Goal: Navigation & Orientation: Understand site structure

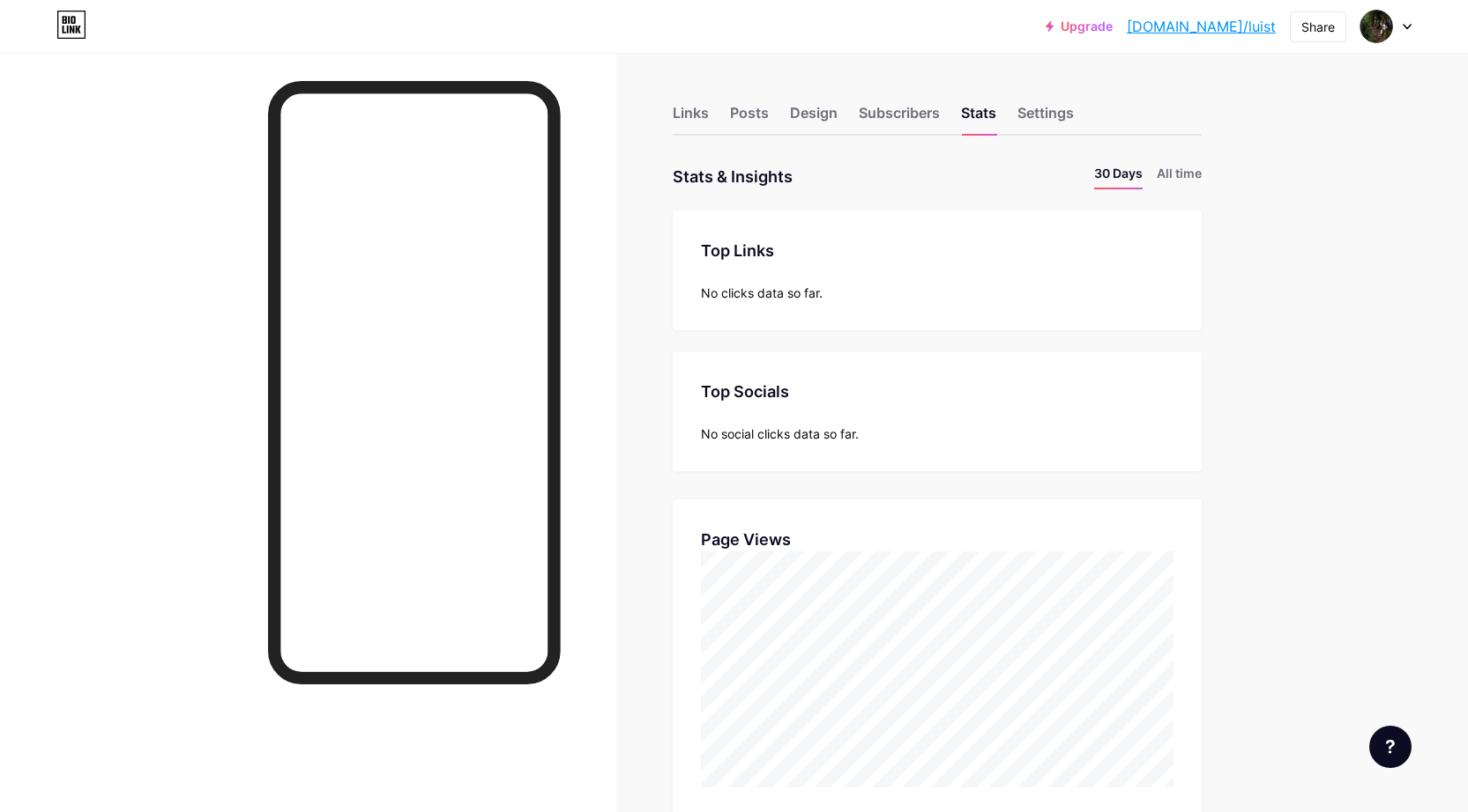
scroll to position [812, 1468]
click at [698, 126] on div "Links" at bounding box center [690, 118] width 36 height 31
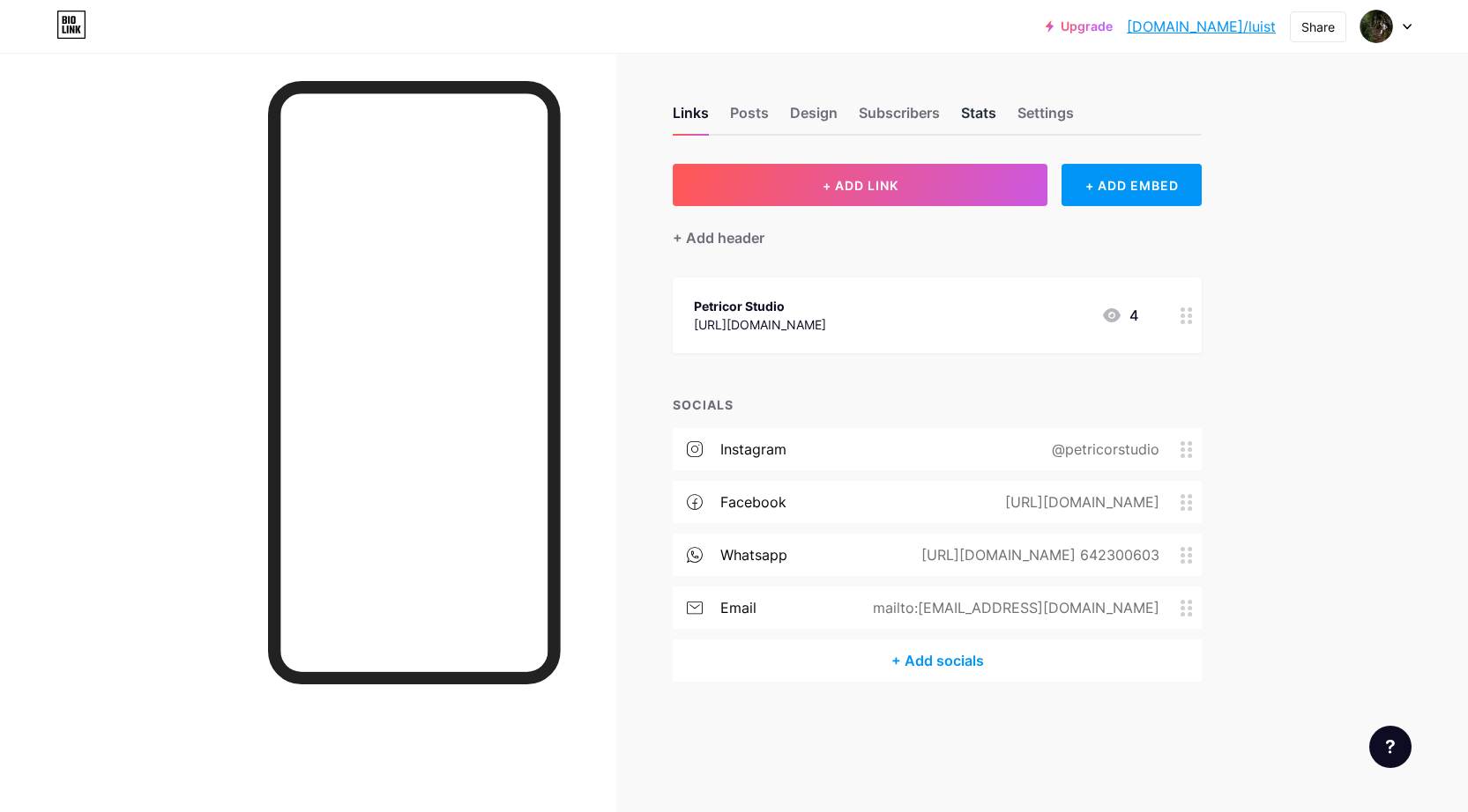
click at [988, 102] on div "Stats" at bounding box center [979, 118] width 35 height 31
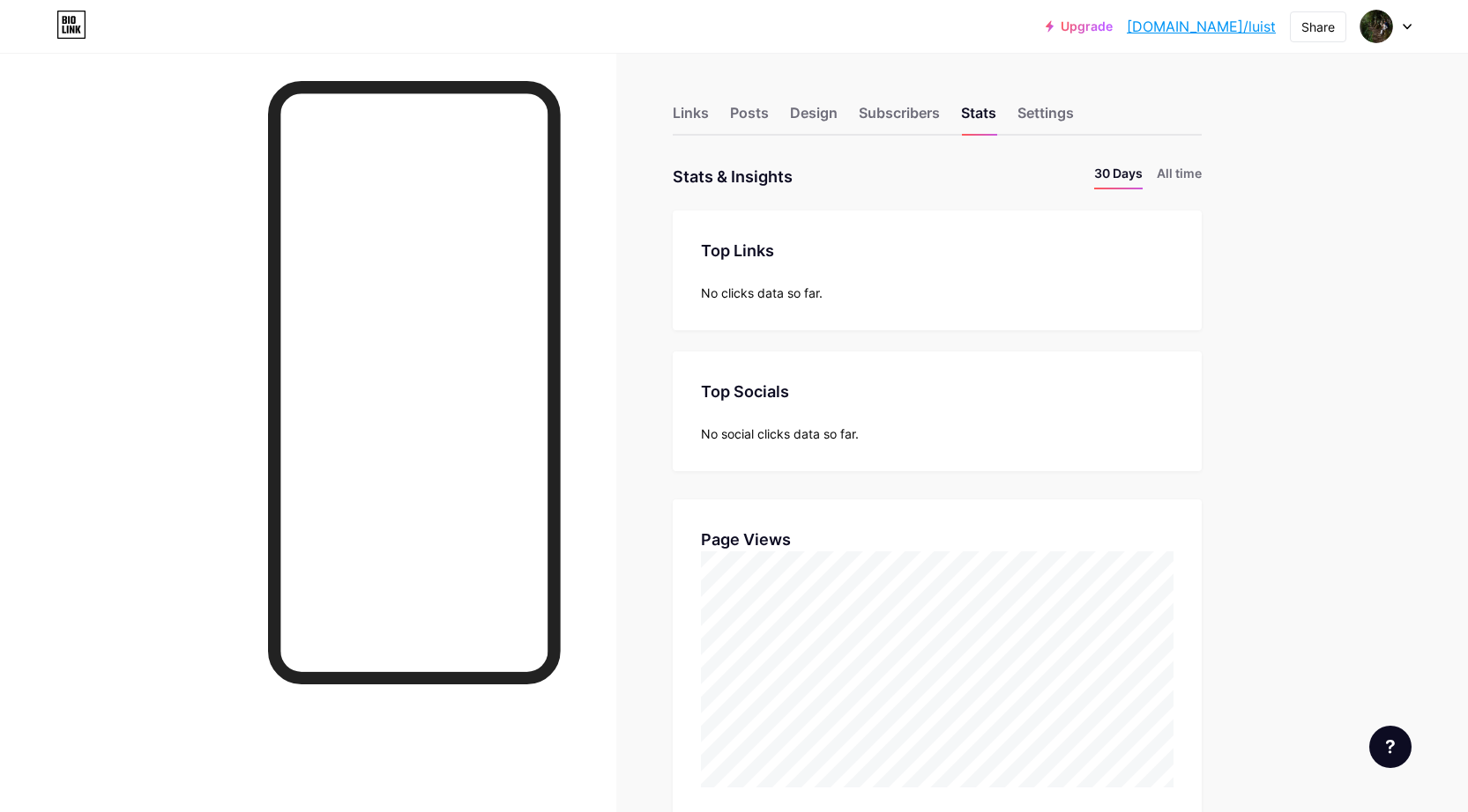
scroll to position [812, 1468]
click at [1045, 120] on div "Settings" at bounding box center [1045, 118] width 56 height 31
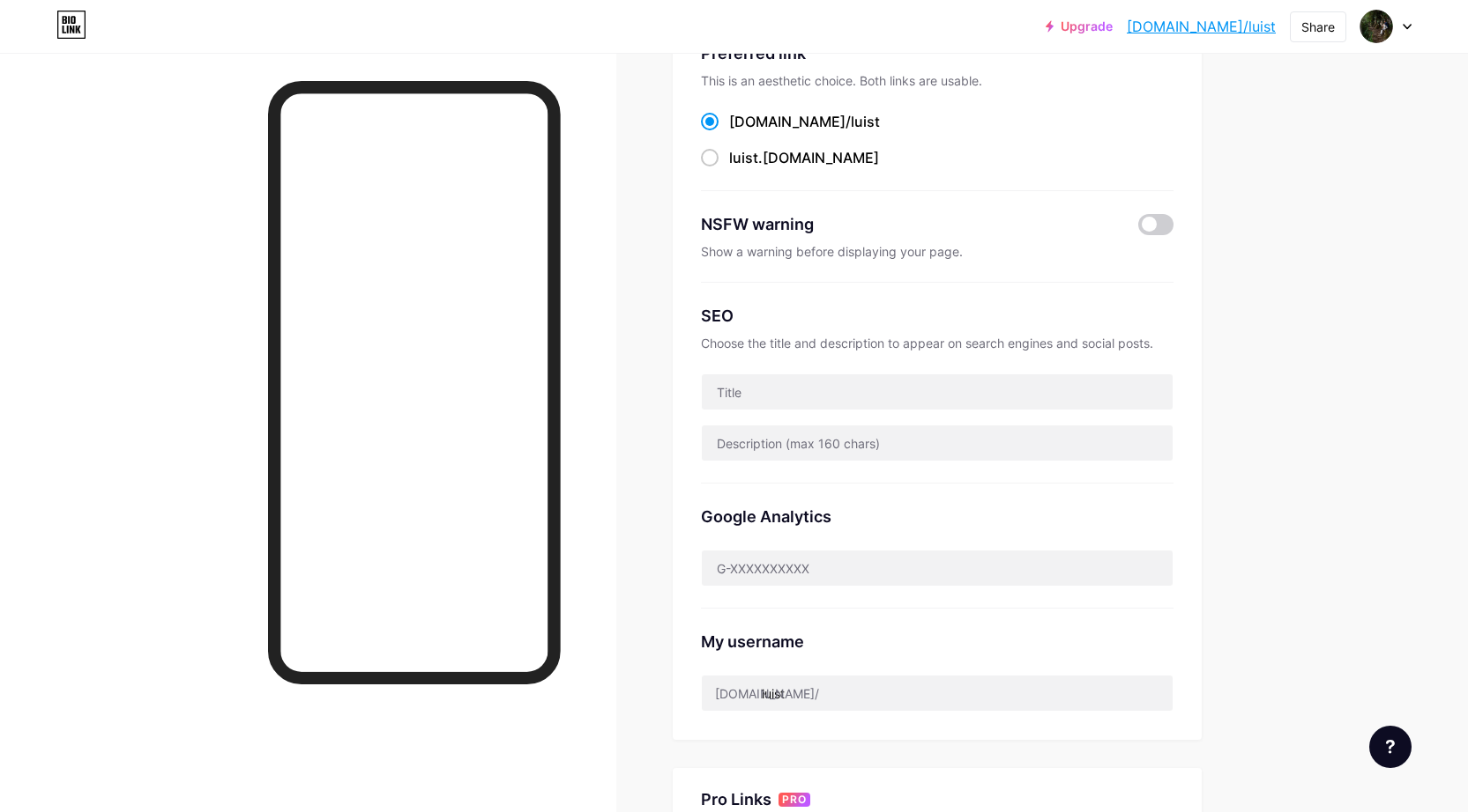
scroll to position [149, 0]
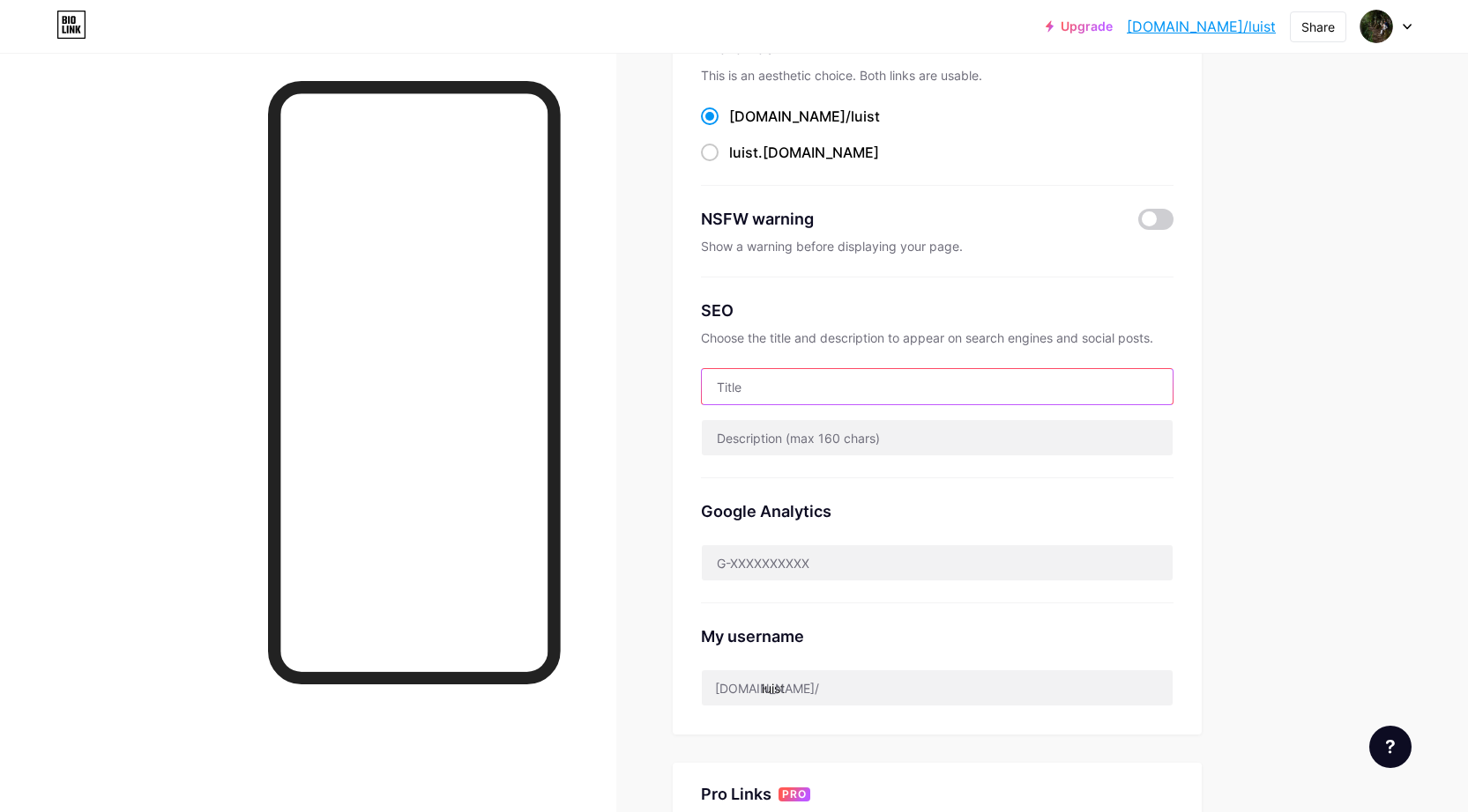
click at [969, 387] on input "text" at bounding box center [937, 387] width 471 height 35
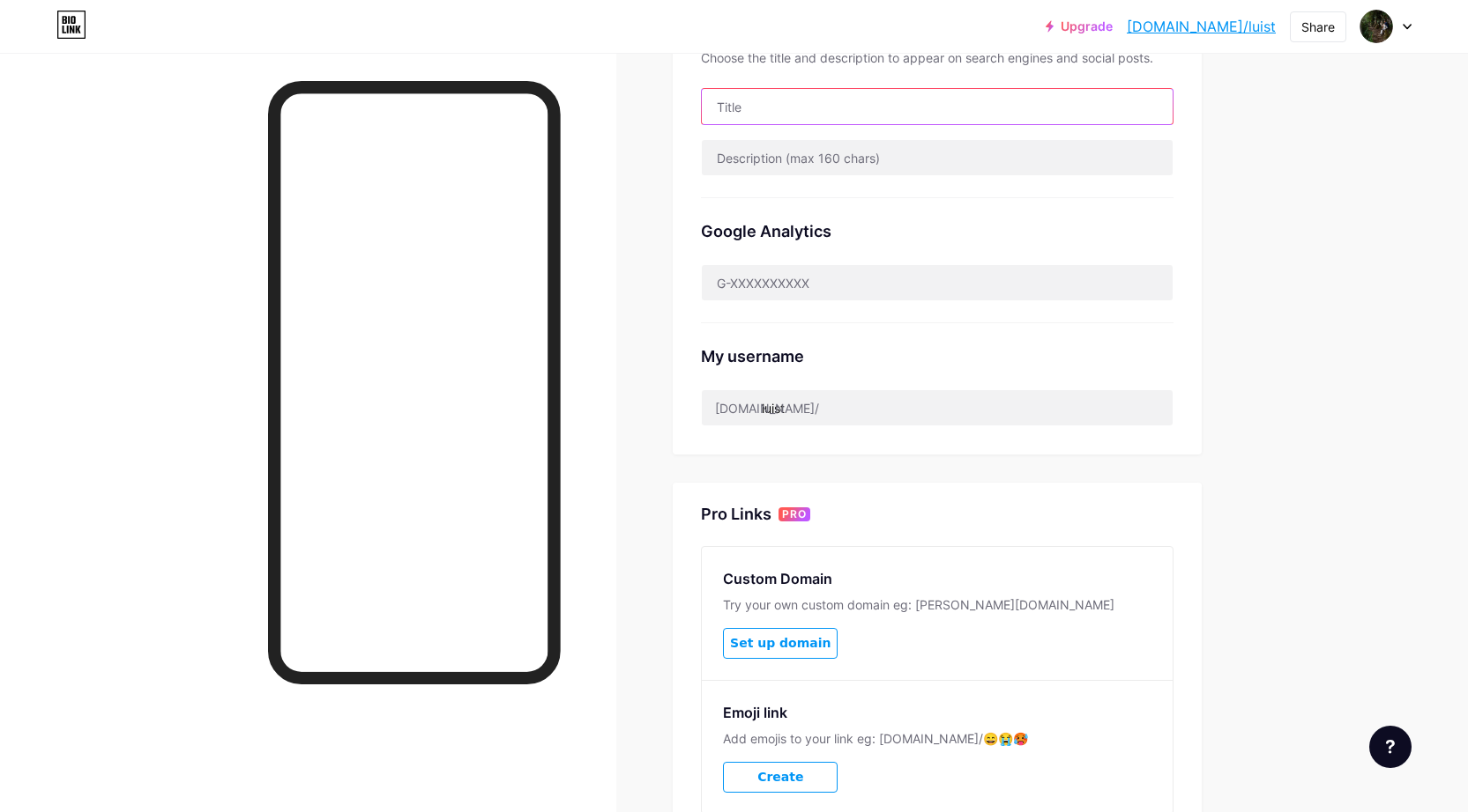
scroll to position [0, 0]
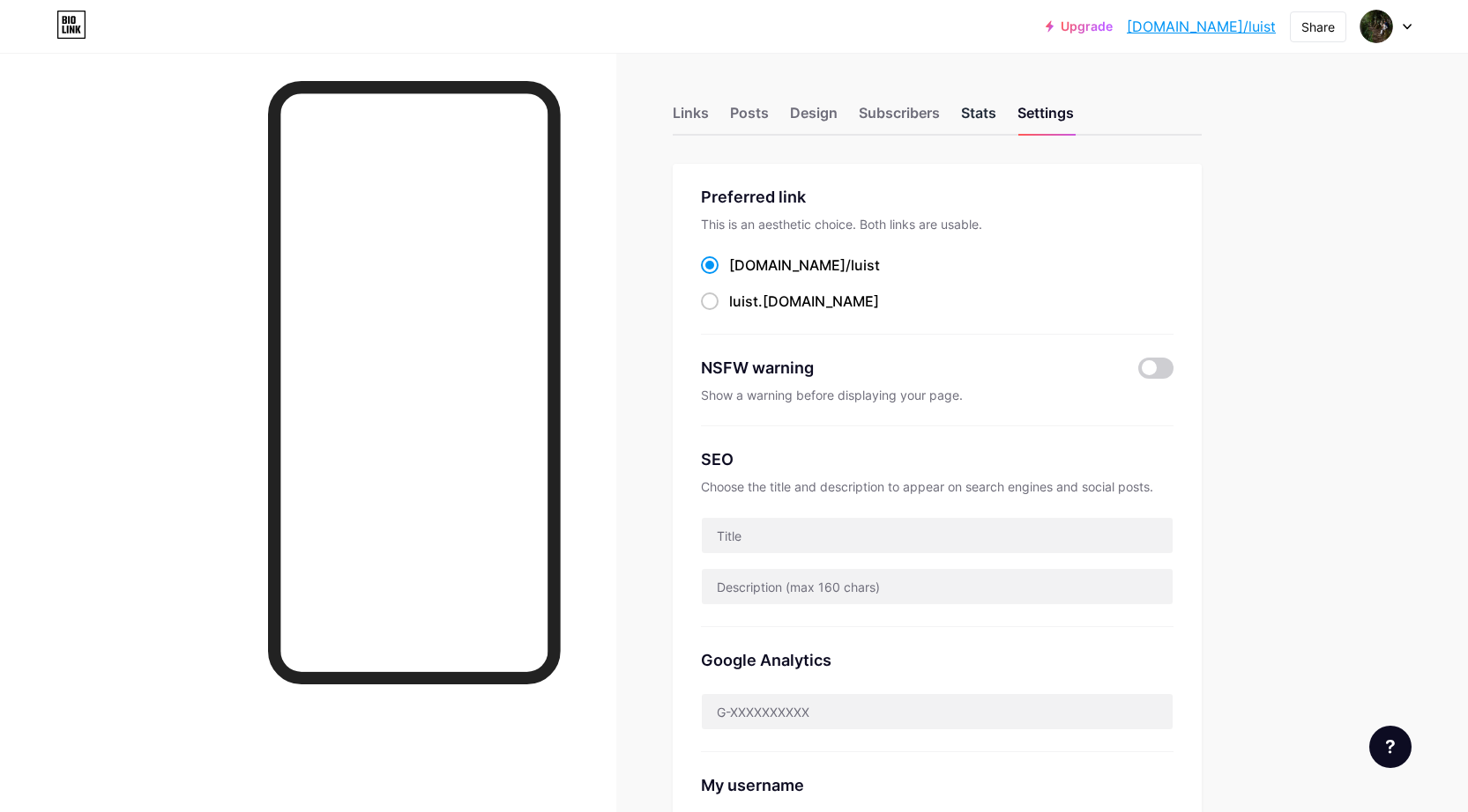
click at [964, 107] on div "Stats" at bounding box center [979, 118] width 35 height 31
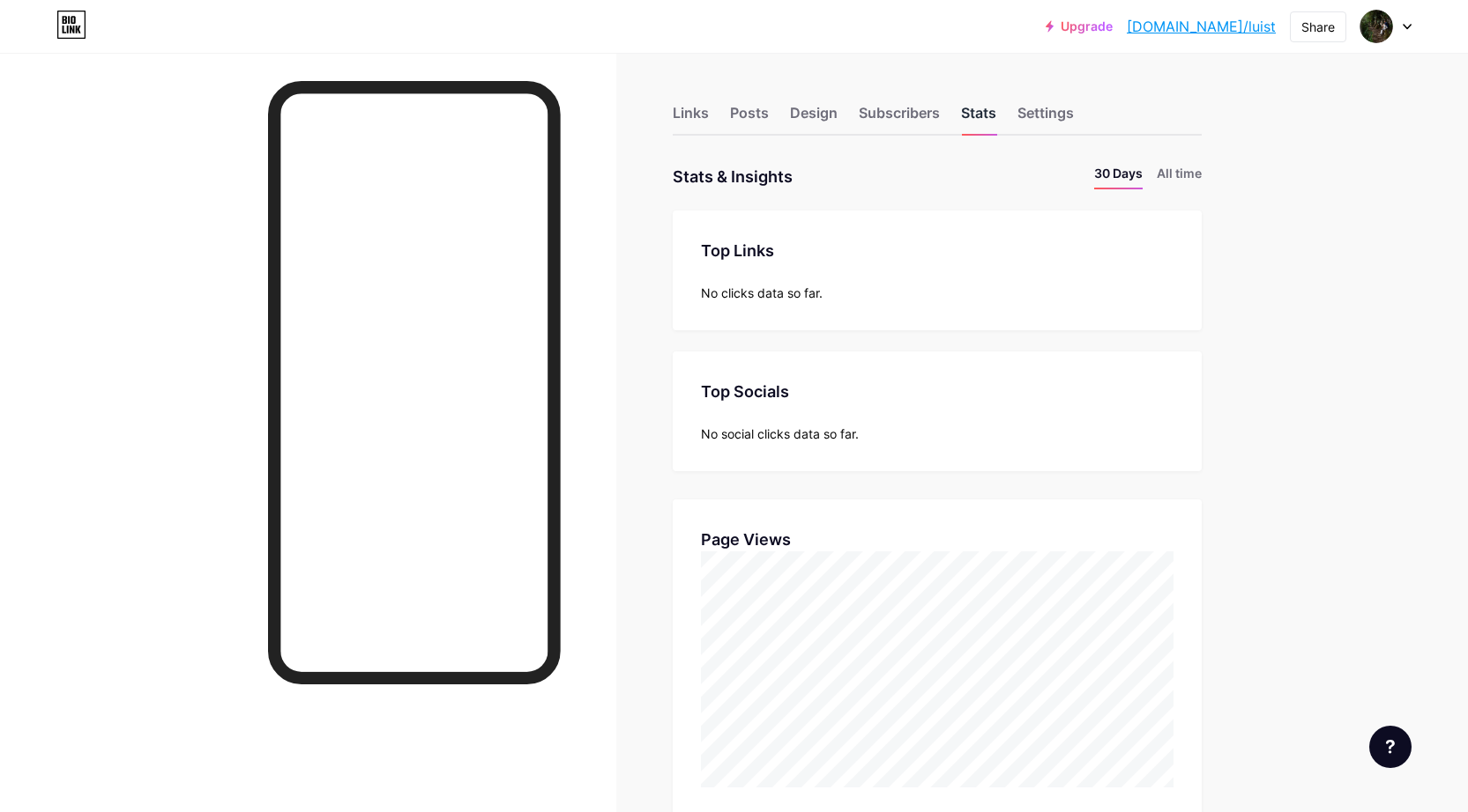
scroll to position [812, 1468]
click at [901, 126] on div "Subscribers" at bounding box center [899, 118] width 81 height 31
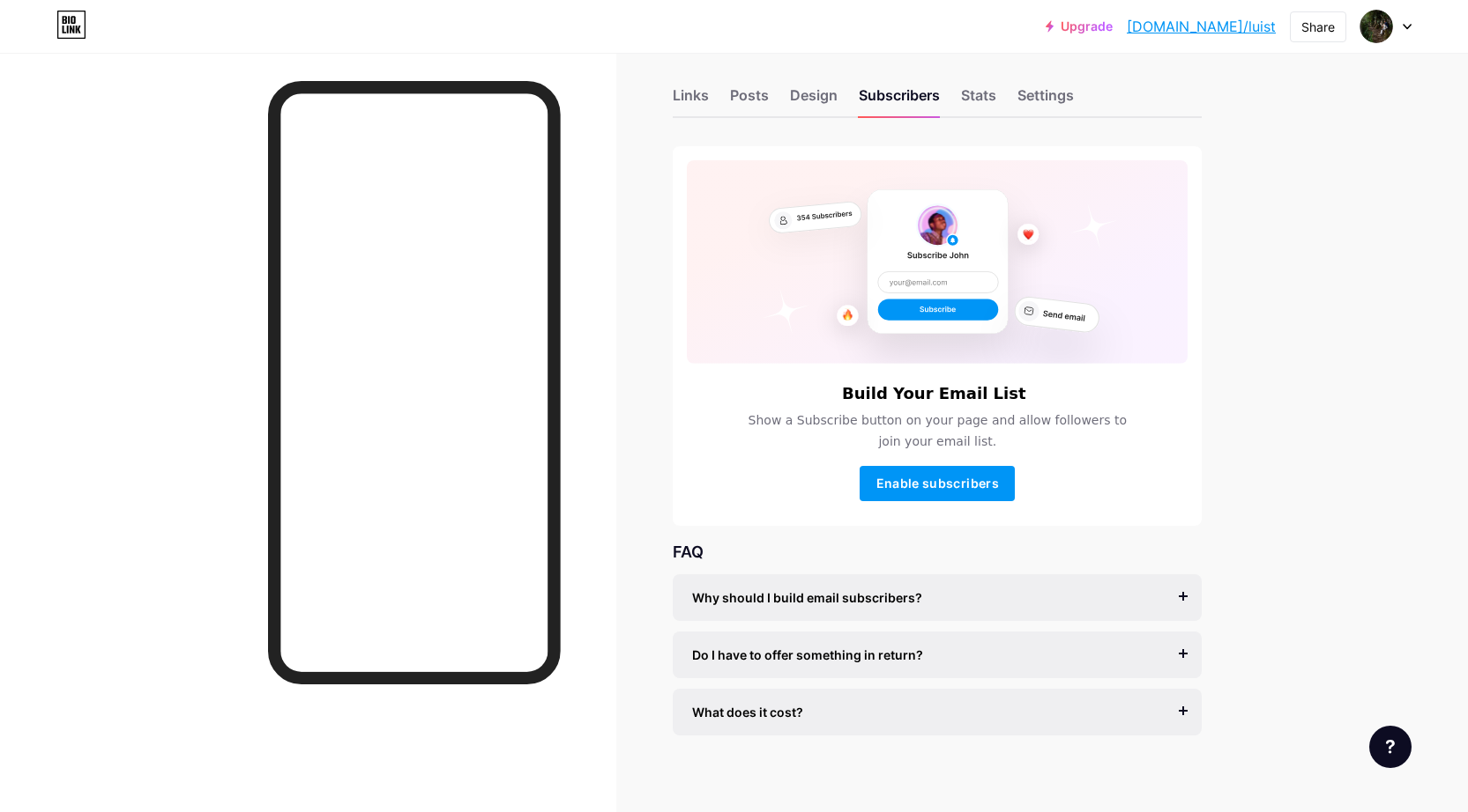
scroll to position [30, 0]
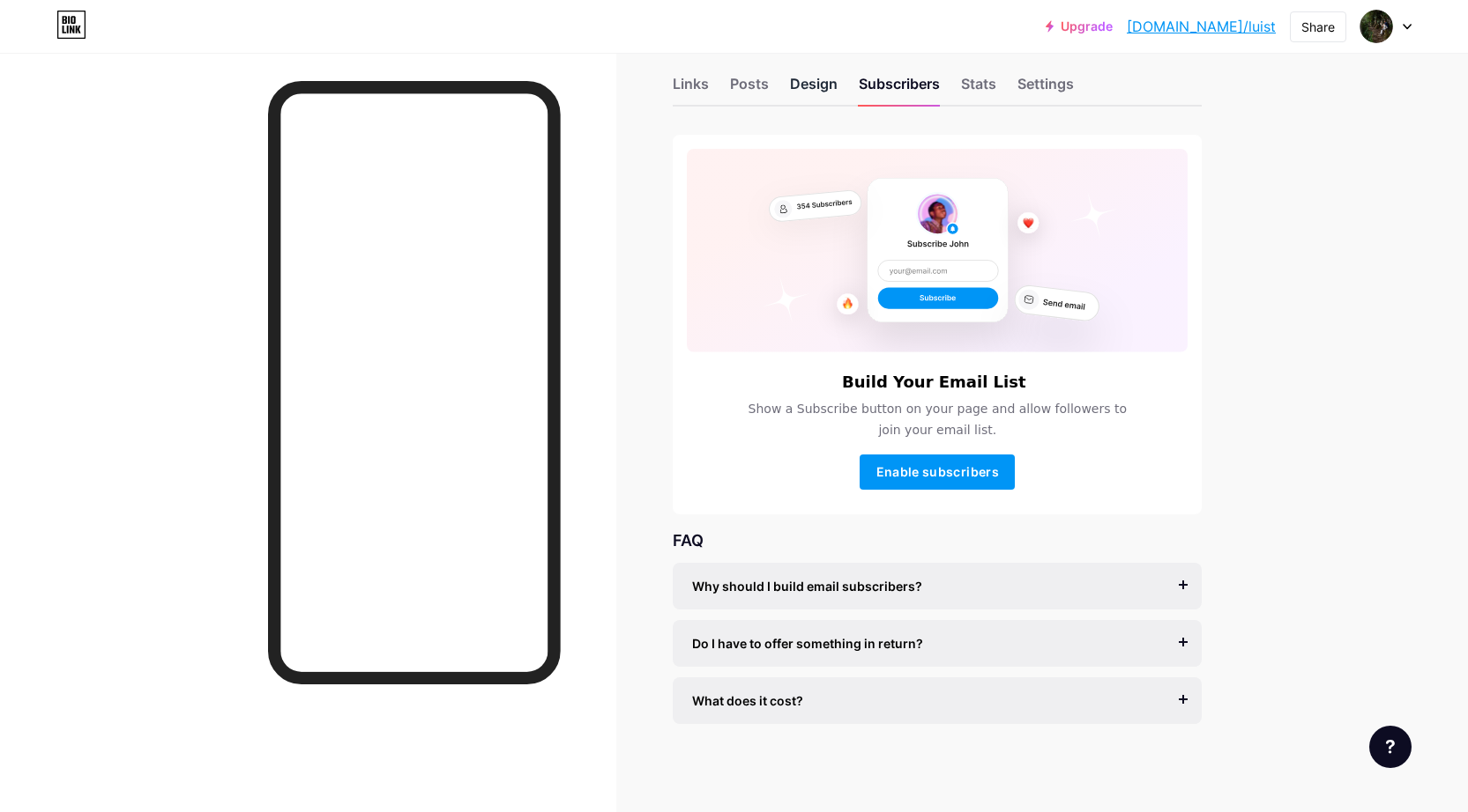
click at [813, 91] on div "Design" at bounding box center [813, 89] width 48 height 31
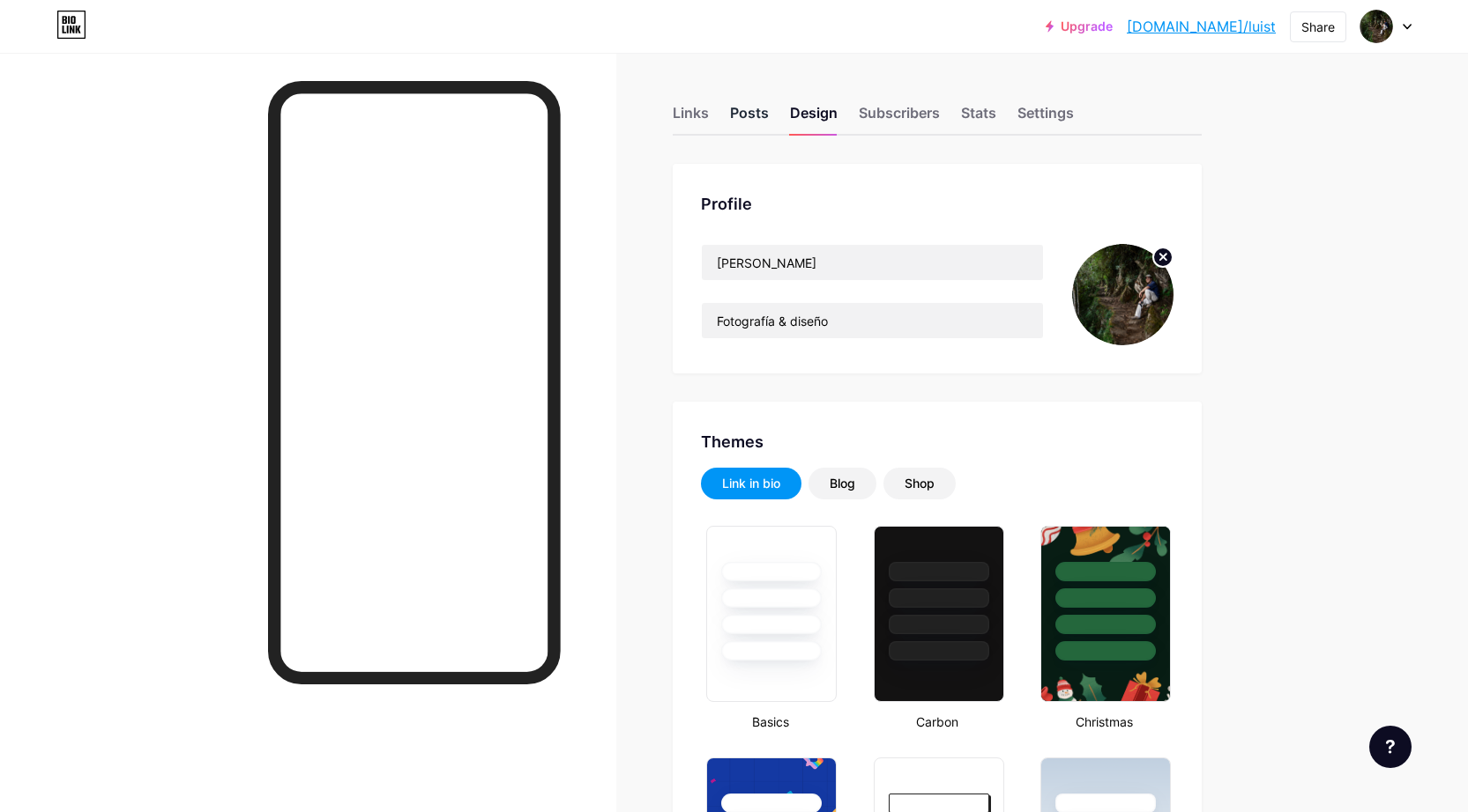
click at [731, 123] on div "Posts" at bounding box center [750, 118] width 39 height 31
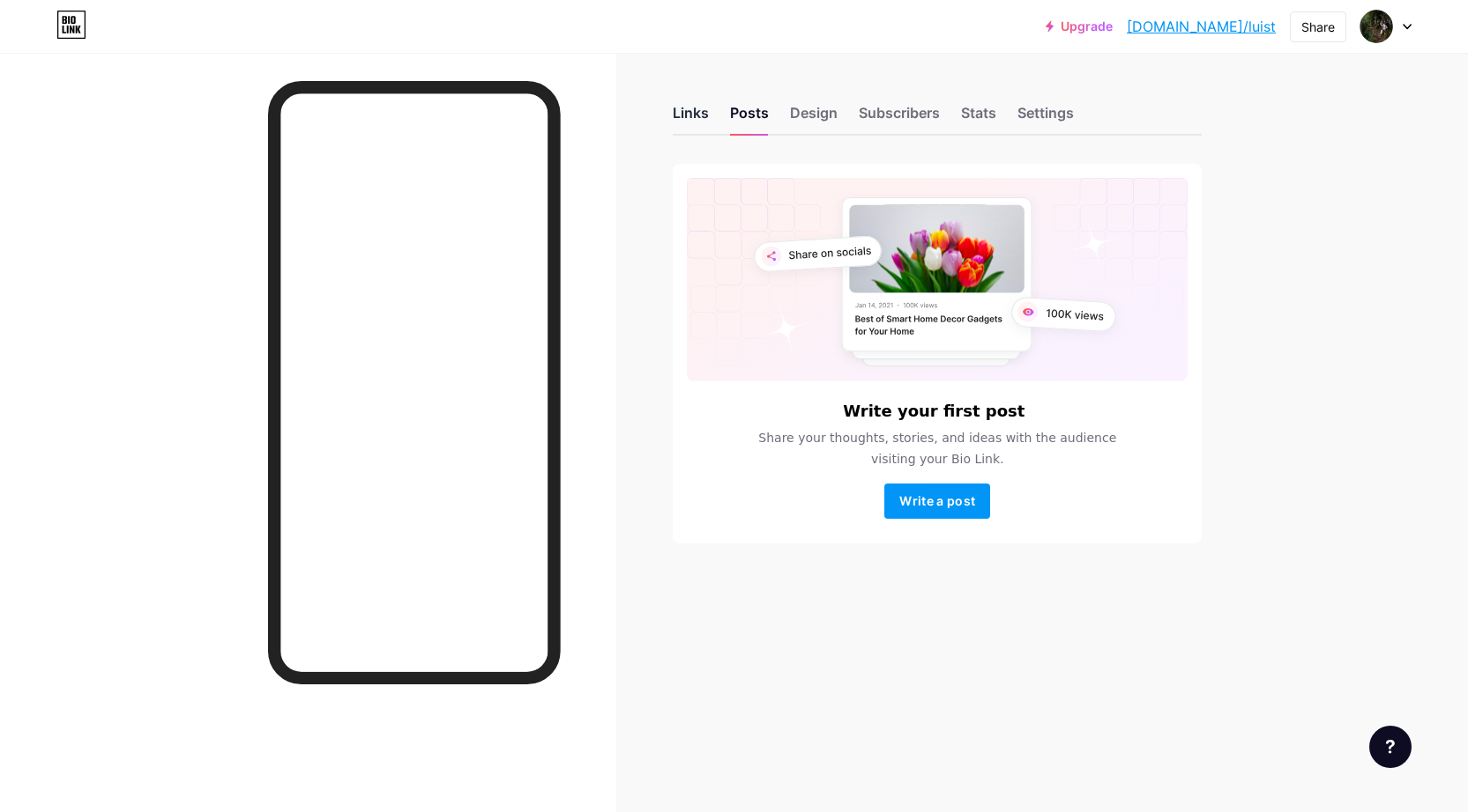
click at [695, 116] on div "Links" at bounding box center [690, 118] width 36 height 31
